Goal: Task Accomplishment & Management: Complete application form

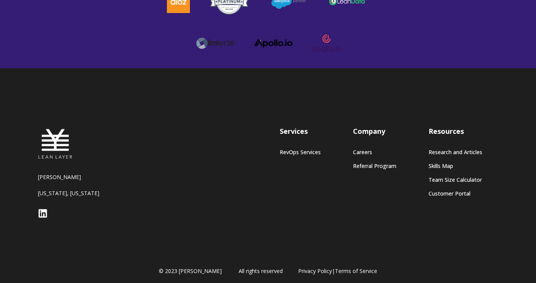
scroll to position [2181, 0]
click at [41, 209] on icon at bounding box center [42, 213] width 8 height 8
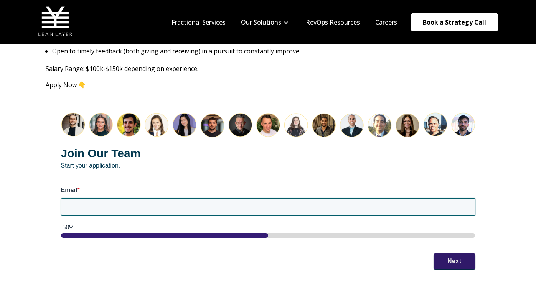
scroll to position [943, 0]
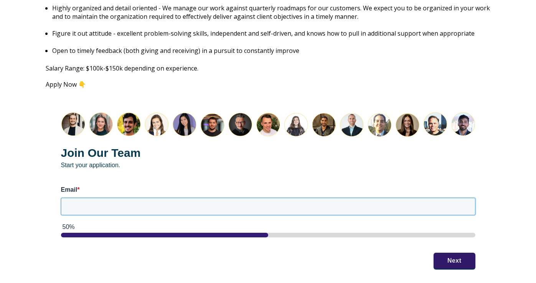
click at [339, 201] on input "Email *" at bounding box center [268, 206] width 414 height 17
type input "[EMAIL_ADDRESS][DOMAIN_NAME]"
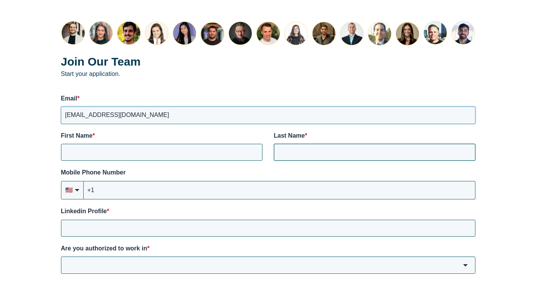
scroll to position [1036, 0]
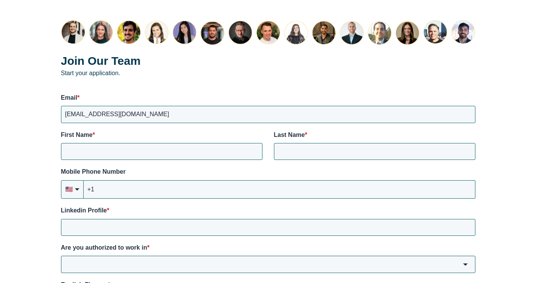
click at [219, 151] on div "Join Our Team Start your application. Email * mpdodd7@gmail.com First Name * La…" at bounding box center [268, 205] width 445 height 401
type input "Michael"
type input "Dodd"
click at [205, 180] on input "+1" at bounding box center [280, 189] width 392 height 18
type input "+1 (864) 567-9419"
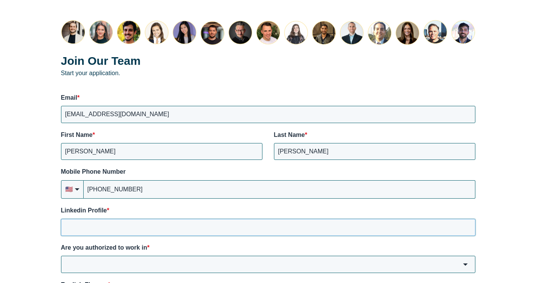
click at [158, 222] on input "Linkedin Profile *" at bounding box center [268, 227] width 414 height 17
paste input "https://www.linkedin.com/in/doddecahedron/"
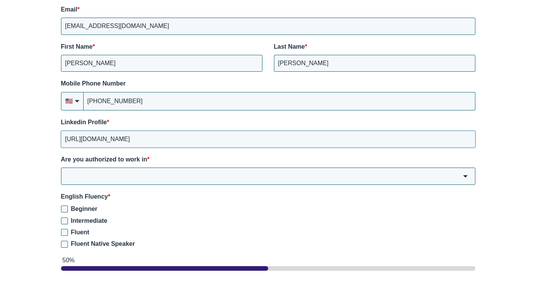
scroll to position [1130, 0]
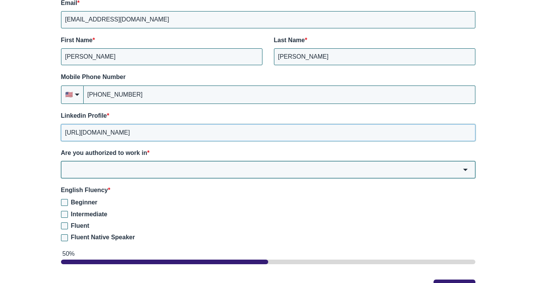
type input "https://www.linkedin.com/in/doddecahedron/"
click at [181, 161] on input "Are you authorized to work in *" at bounding box center [268, 169] width 414 height 17
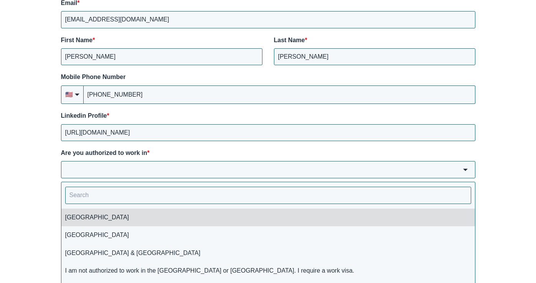
click at [157, 209] on li "USA" at bounding box center [268, 218] width 414 height 18
type input "USA"
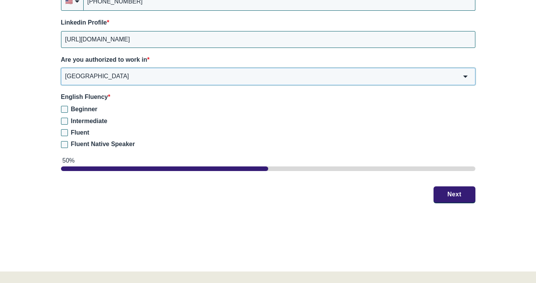
scroll to position [1224, 0]
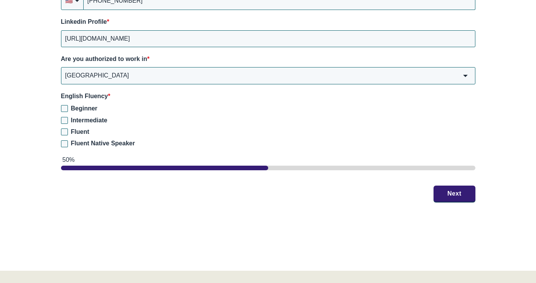
click at [81, 140] on span "Fluent Native Speaker" at bounding box center [103, 143] width 64 height 7
click at [68, 140] on input "Fluent Native Speaker" at bounding box center [64, 143] width 7 height 7
checkbox input "true"
click at [452, 185] on button "Next" at bounding box center [455, 193] width 42 height 16
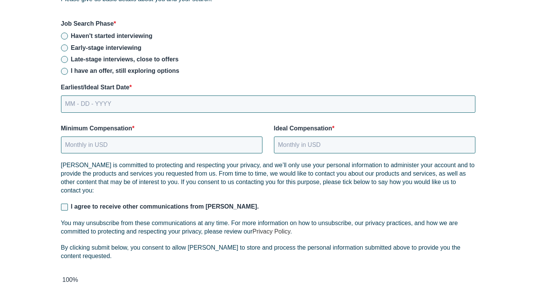
scroll to position [1031, 0]
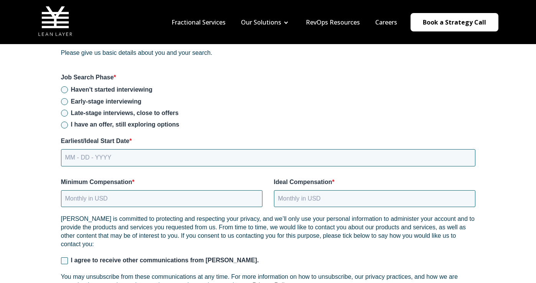
click at [104, 86] on span "Haven't started interviewing" at bounding box center [112, 89] width 82 height 7
click at [68, 86] on input "Haven't started interviewing" at bounding box center [64, 89] width 7 height 7
radio input "true"
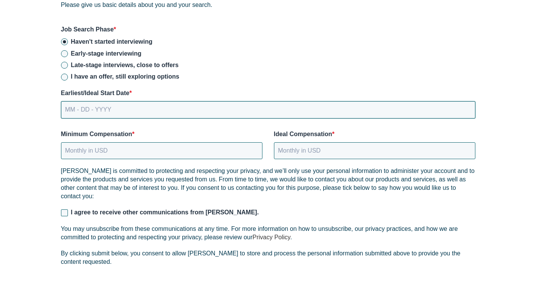
scroll to position [1095, 0]
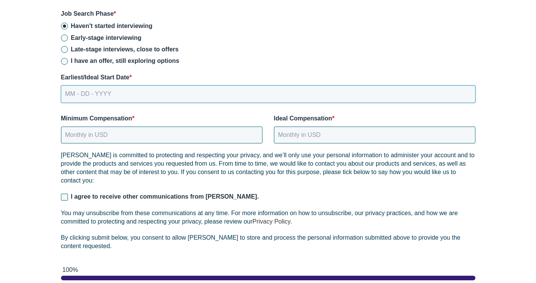
click at [120, 86] on input "MM - DD - YYYY" at bounding box center [268, 94] width 414 height 17
type input "10 - 01 - 2025"
type input "100000"
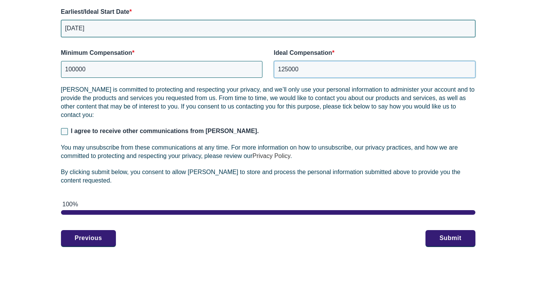
scroll to position [1164, 0]
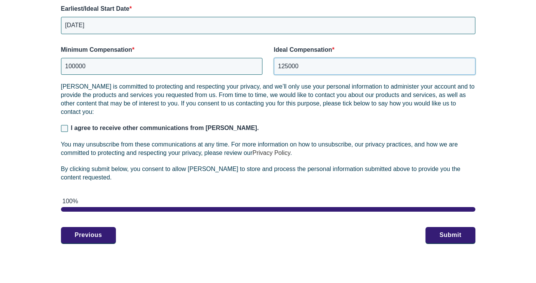
type input "125000"
click at [111, 125] on span "I agree to receive other communications from Lean Layer." at bounding box center [165, 128] width 188 height 7
click at [68, 125] on input "I agree to receive other communications from Lean Layer." at bounding box center [64, 128] width 7 height 7
checkbox input "true"
click at [455, 227] on button "Submit" at bounding box center [450, 235] width 49 height 16
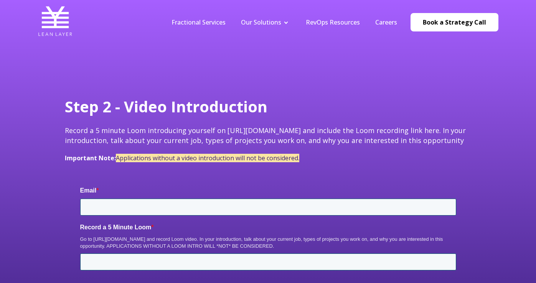
type input "[EMAIL_ADDRESS][DOMAIN_NAME]"
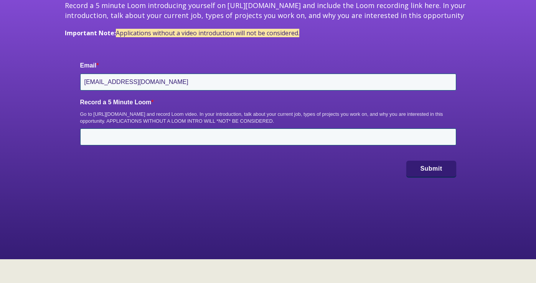
scroll to position [129, 0]
